Goal: Task Accomplishment & Management: Complete application form

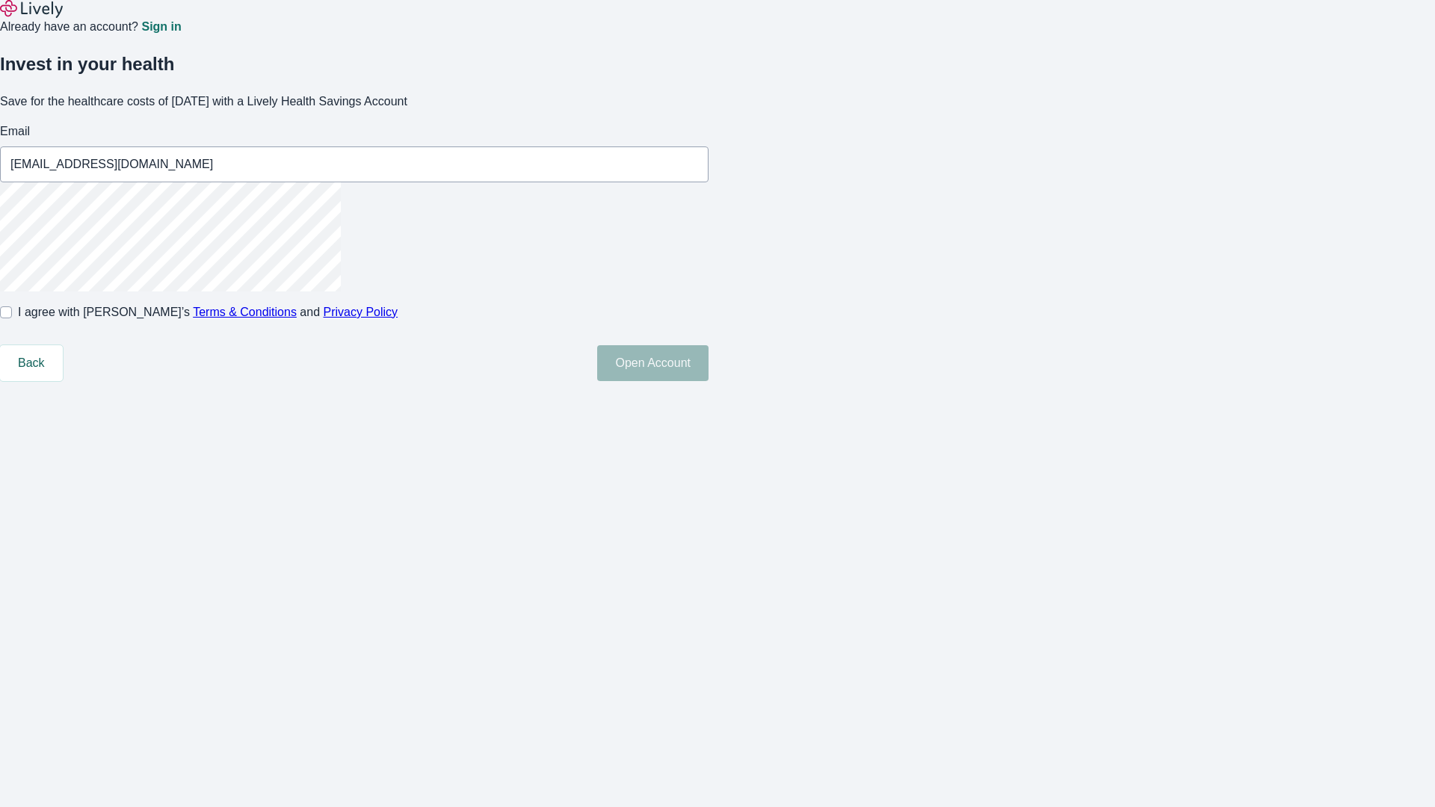
click at [12, 318] on input "I agree with Lively’s Terms & Conditions and Privacy Policy" at bounding box center [6, 312] width 12 height 12
checkbox input "true"
click at [709, 381] on button "Open Account" at bounding box center [652, 363] width 111 height 36
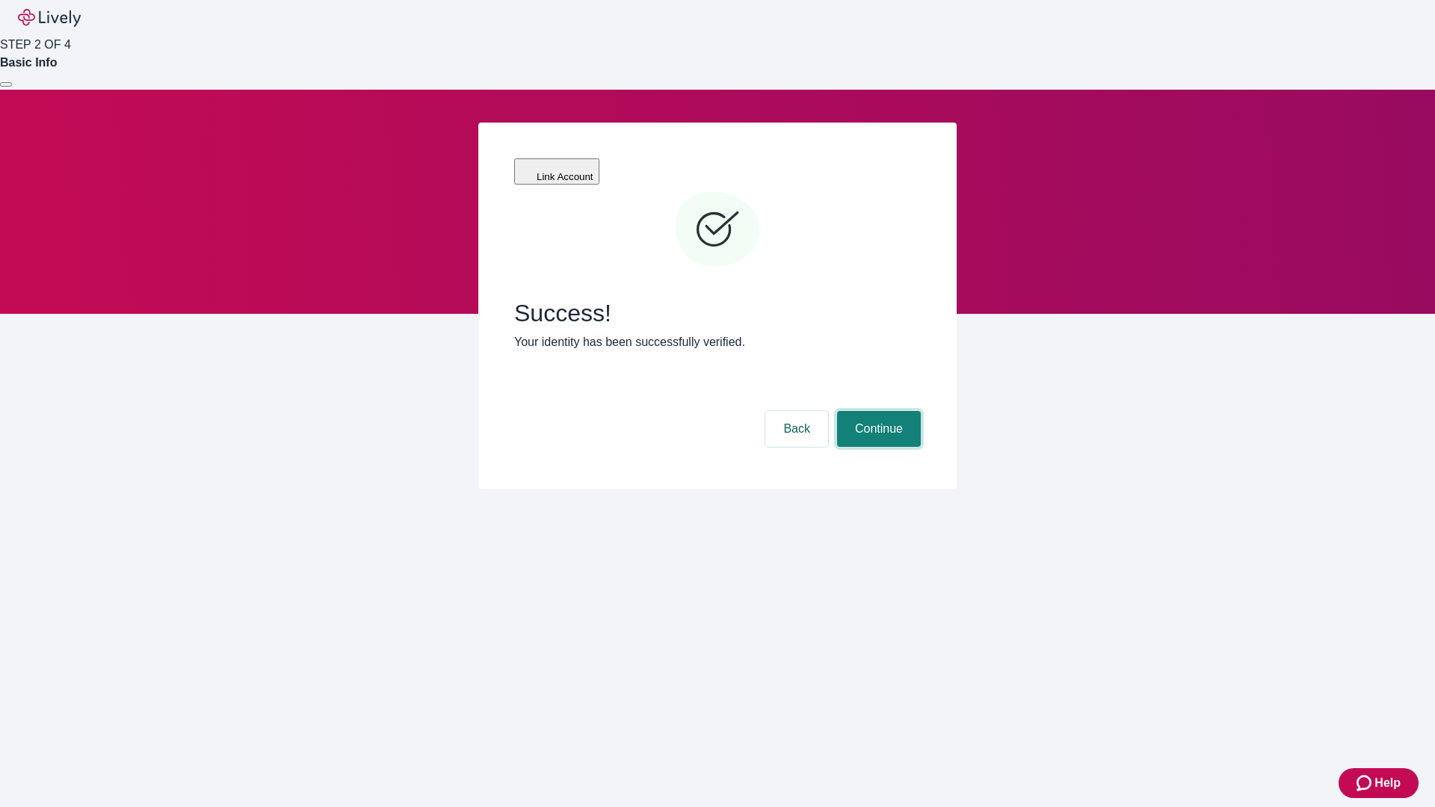
click at [877, 411] on button "Continue" at bounding box center [879, 429] width 84 height 36
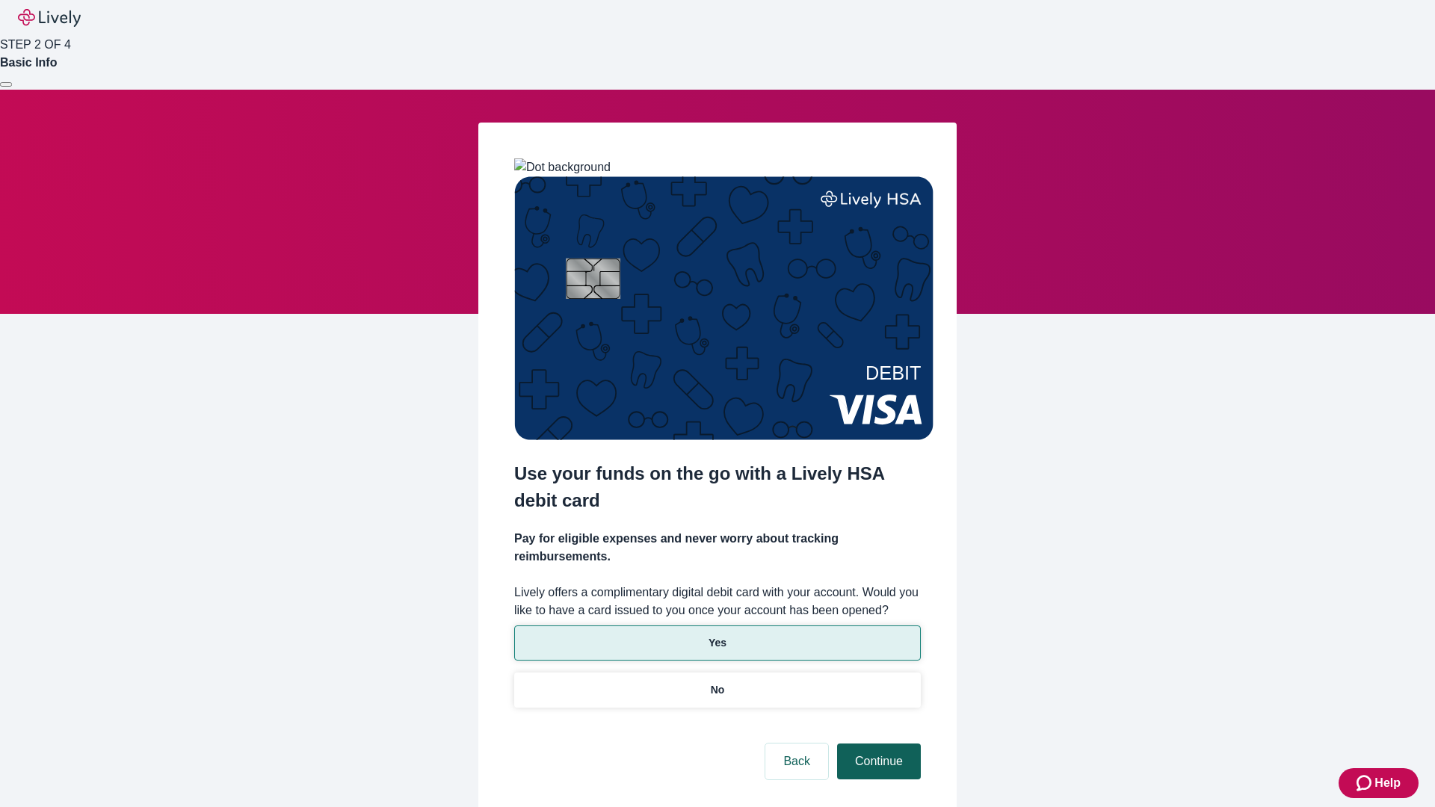
click at [717, 635] on p "Yes" at bounding box center [718, 643] width 18 height 16
click at [877, 744] on button "Continue" at bounding box center [879, 762] width 84 height 36
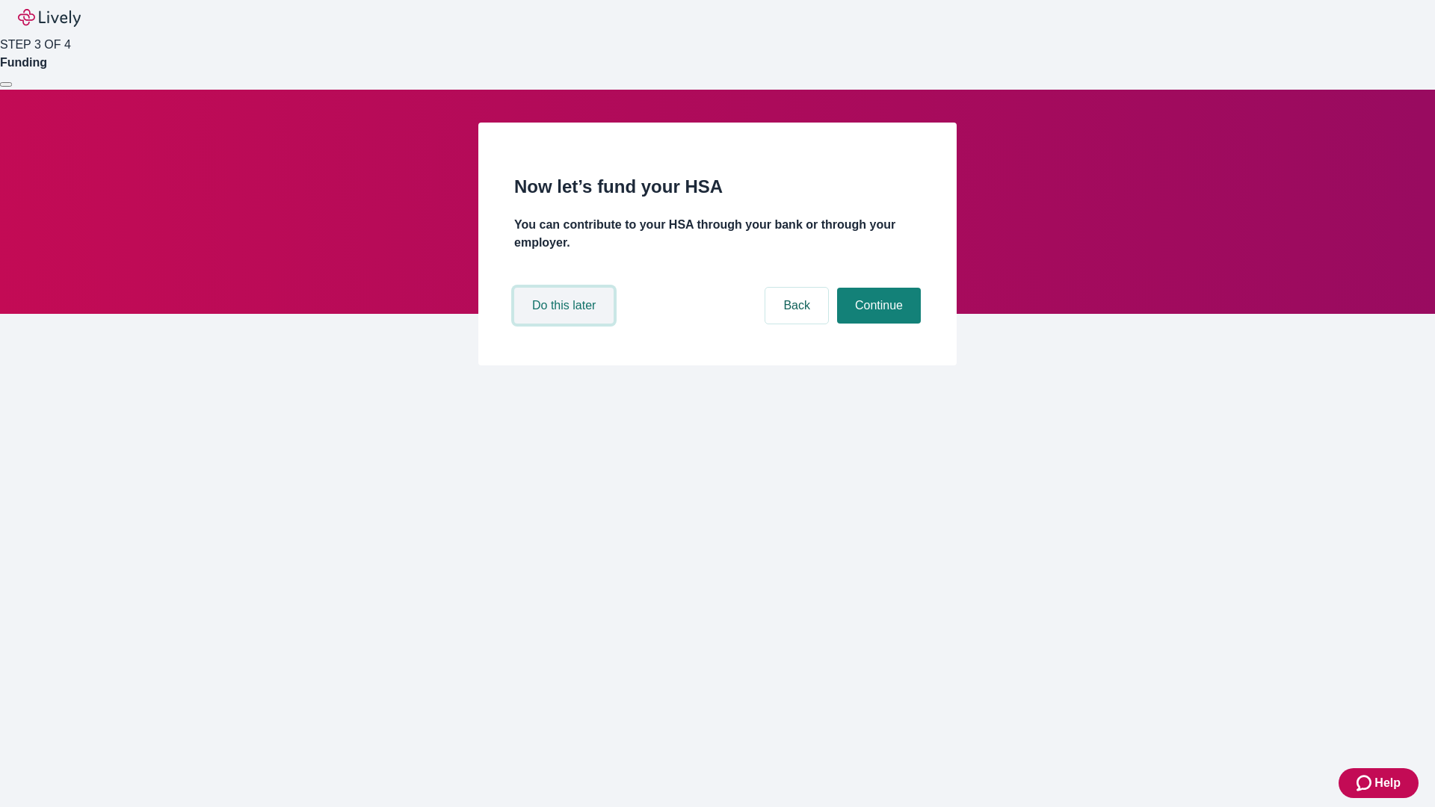
click at [566, 324] on button "Do this later" at bounding box center [563, 306] width 99 height 36
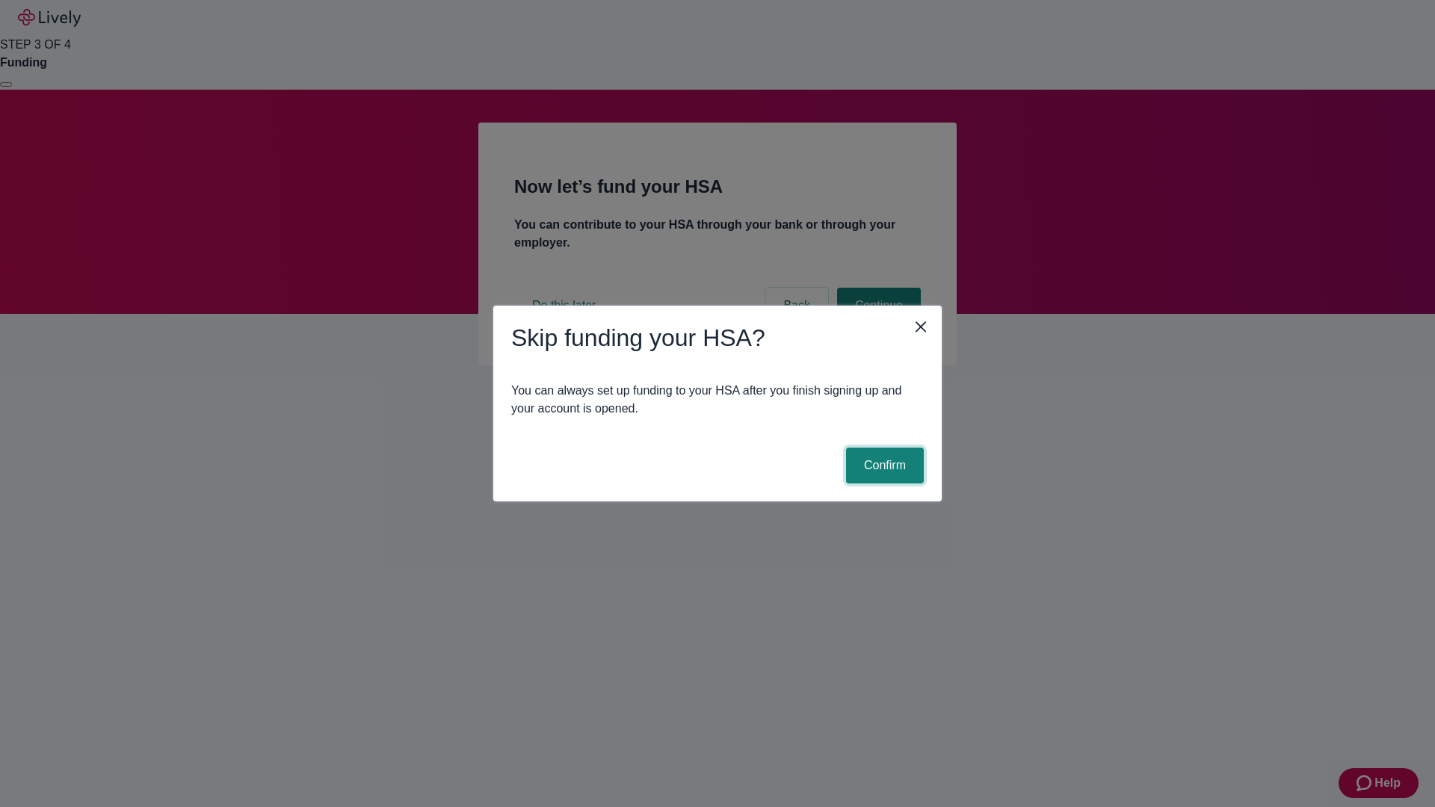
click at [883, 466] on button "Confirm" at bounding box center [885, 466] width 78 height 36
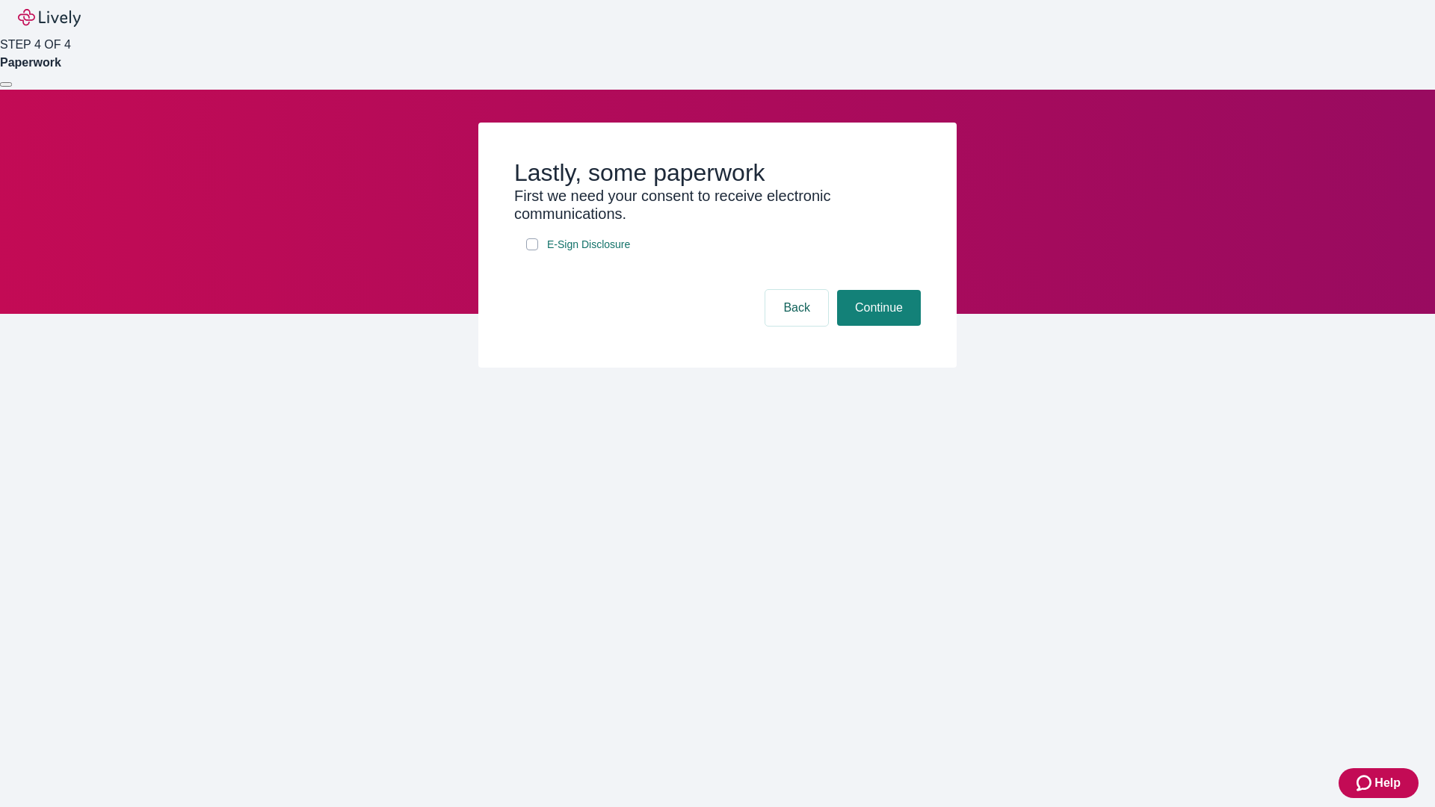
click at [532, 250] on input "E-Sign Disclosure" at bounding box center [532, 244] width 12 height 12
checkbox input "true"
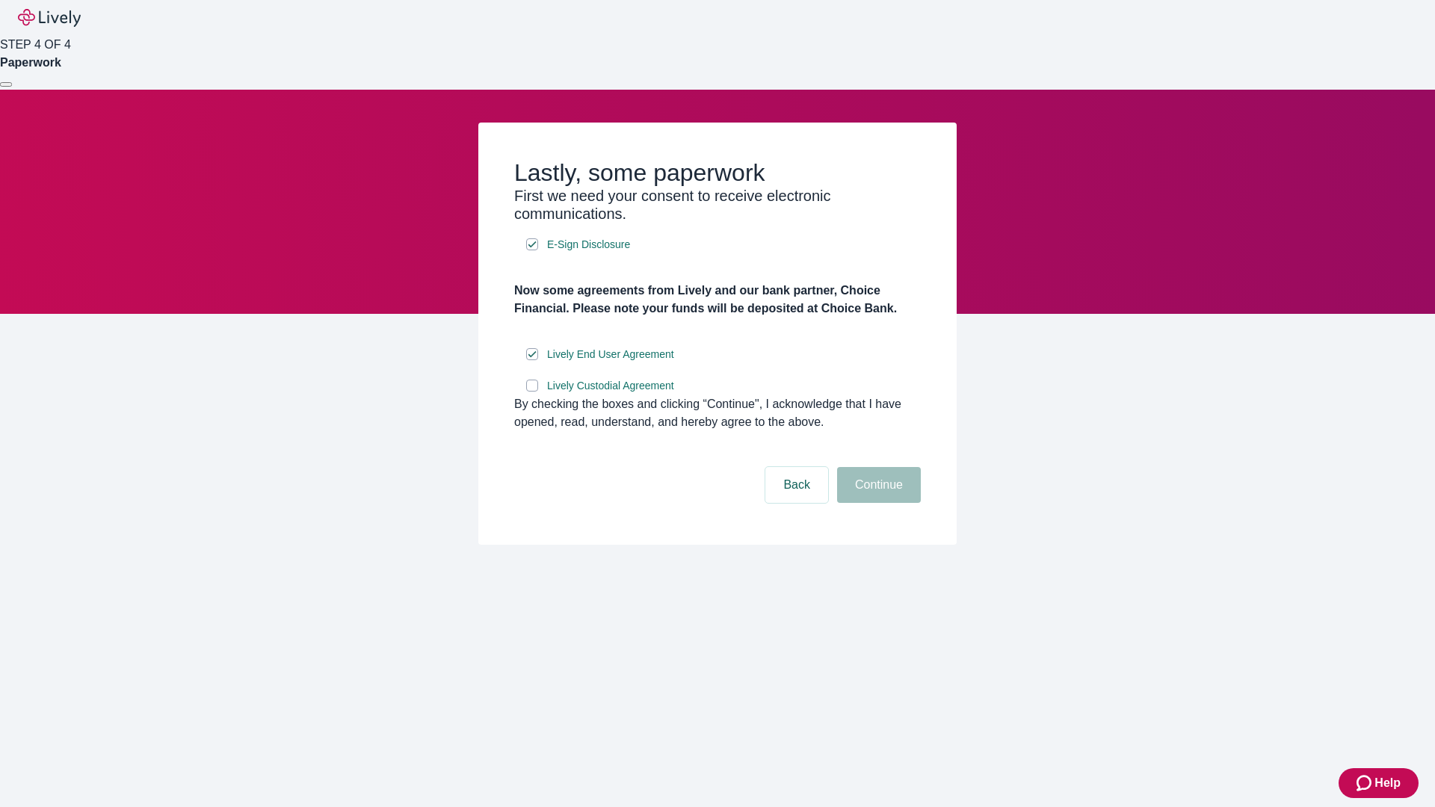
click at [532, 392] on input "Lively Custodial Agreement" at bounding box center [532, 386] width 12 height 12
checkbox input "true"
click at [877, 503] on button "Continue" at bounding box center [879, 485] width 84 height 36
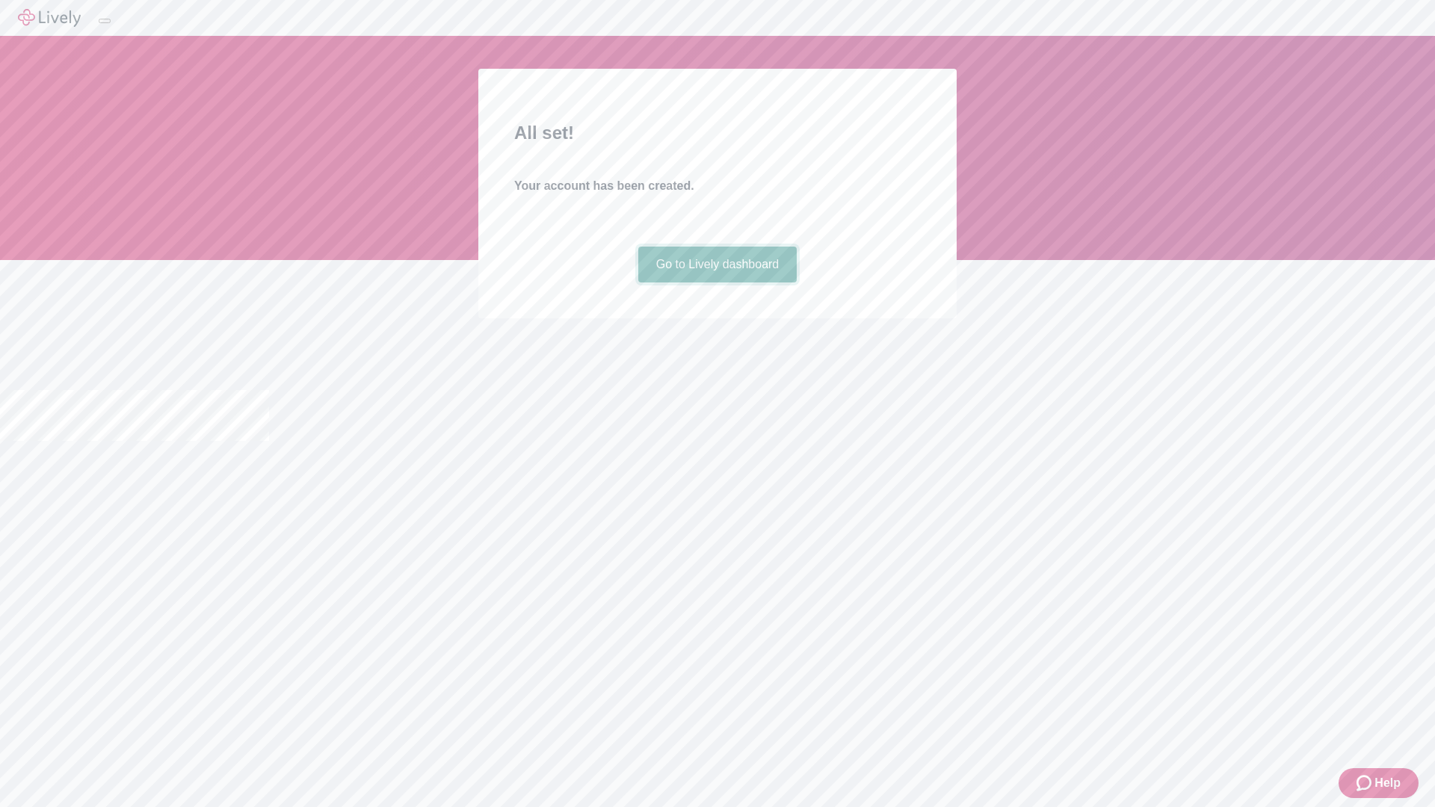
click at [717, 283] on link "Go to Lively dashboard" at bounding box center [717, 265] width 159 height 36
